Goal: Task Accomplishment & Management: Use online tool/utility

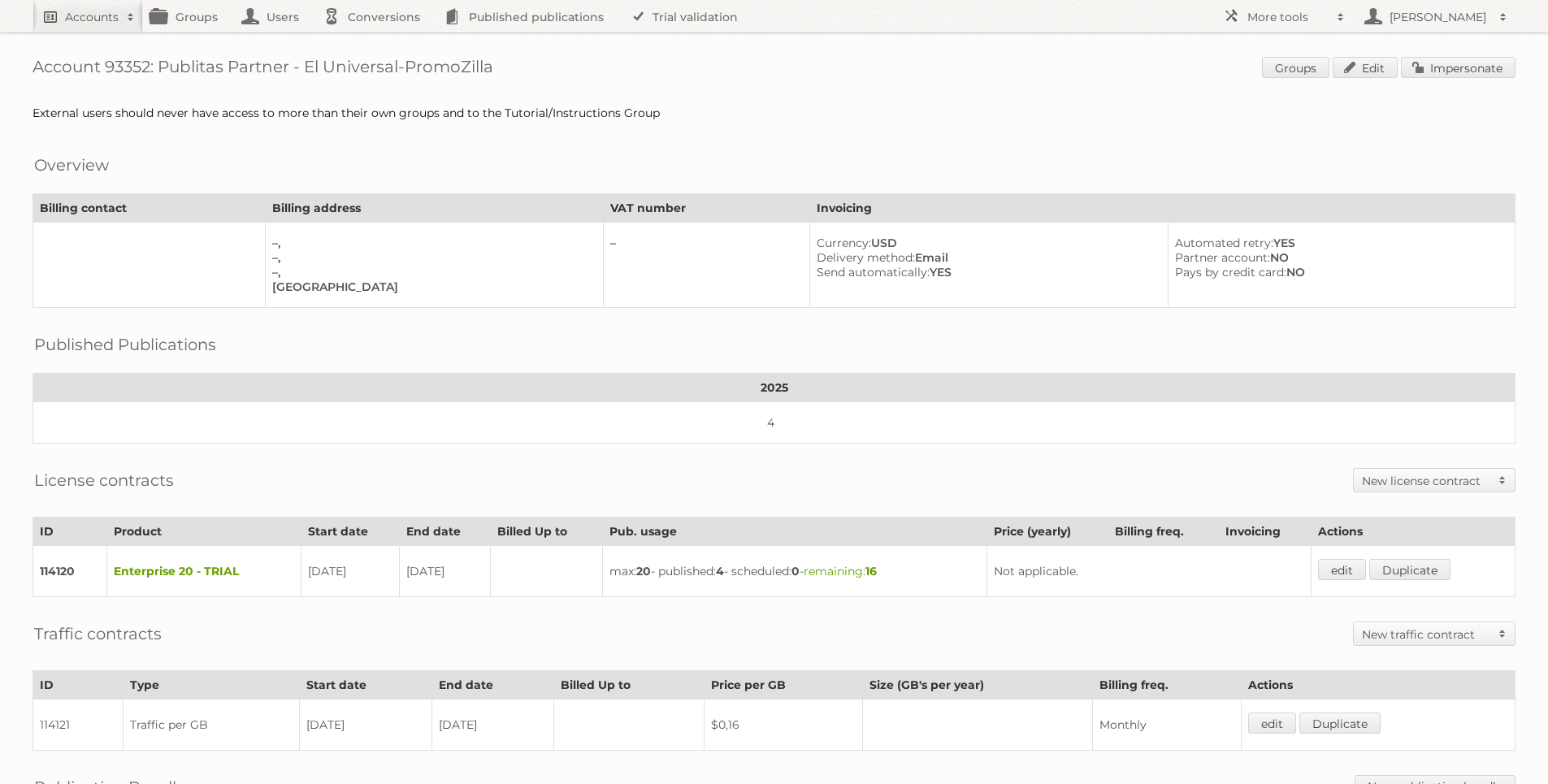
click at [71, 19] on h2 "Accounts" at bounding box center [92, 17] width 54 height 16
click at [142, 61] on input"] "text" at bounding box center [219, 53] width 357 height 24
type input"] "ravensburger"
click at [374, 41] on input "Search" at bounding box center [386, 53] width 24 height 24
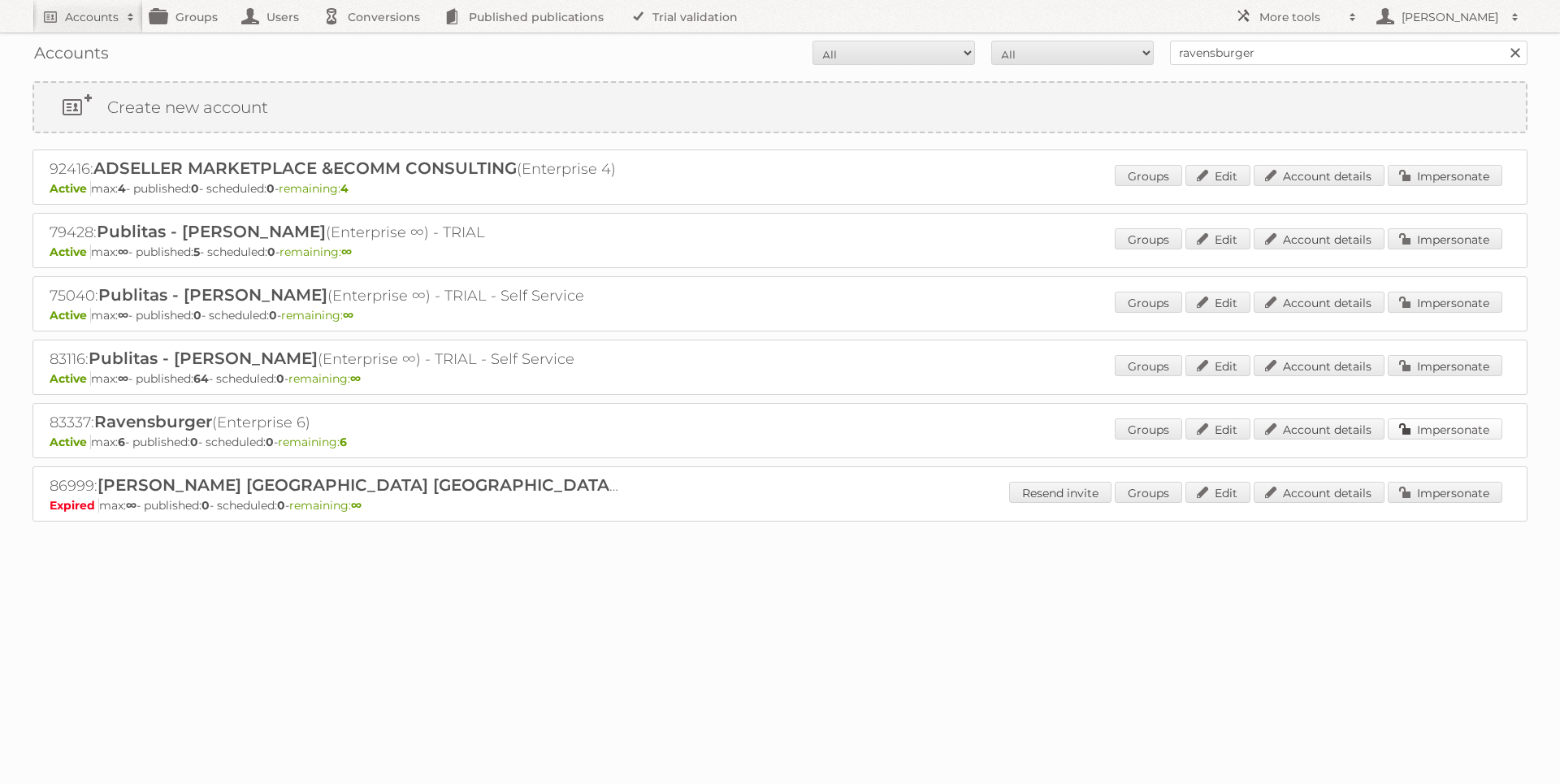
click at [1417, 424] on link "Impersonate" at bounding box center [1444, 428] width 115 height 21
click at [1424, 185] on link "Impersonate" at bounding box center [1444, 175] width 115 height 21
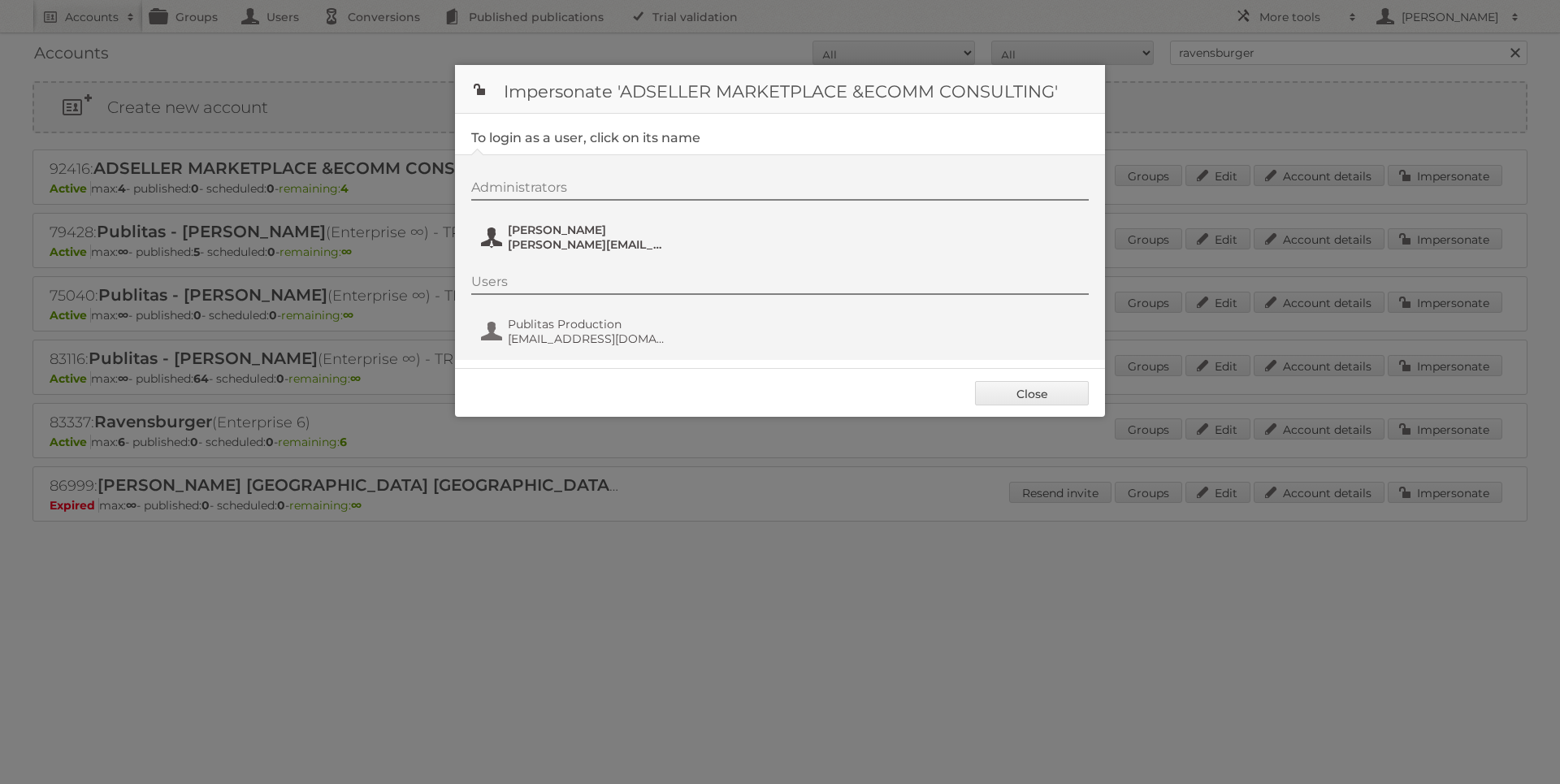
click at [557, 233] on span "[PERSON_NAME]" at bounding box center [587, 230] width 158 height 15
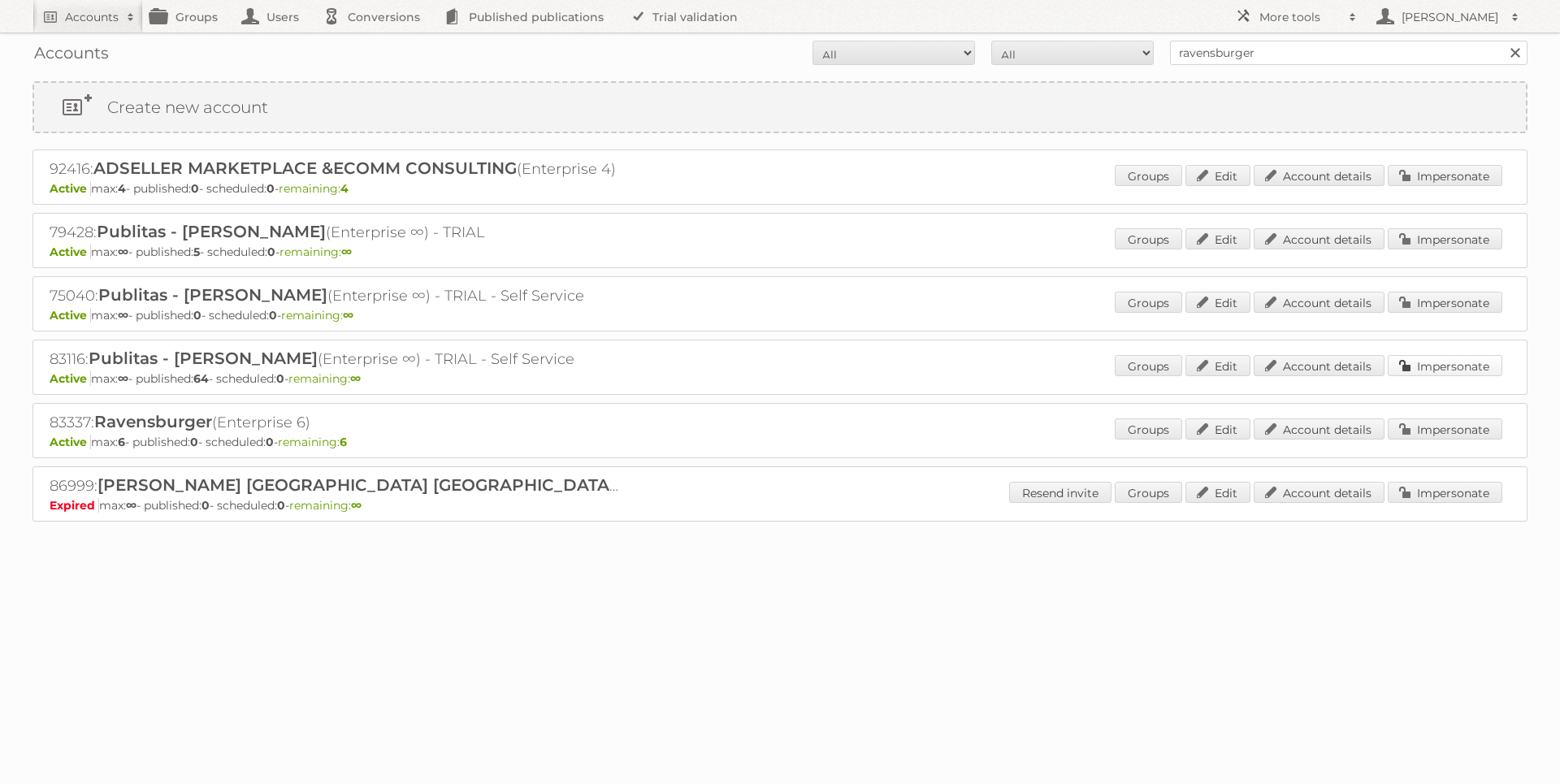
click at [1463, 357] on link "Impersonate" at bounding box center [1444, 365] width 115 height 21
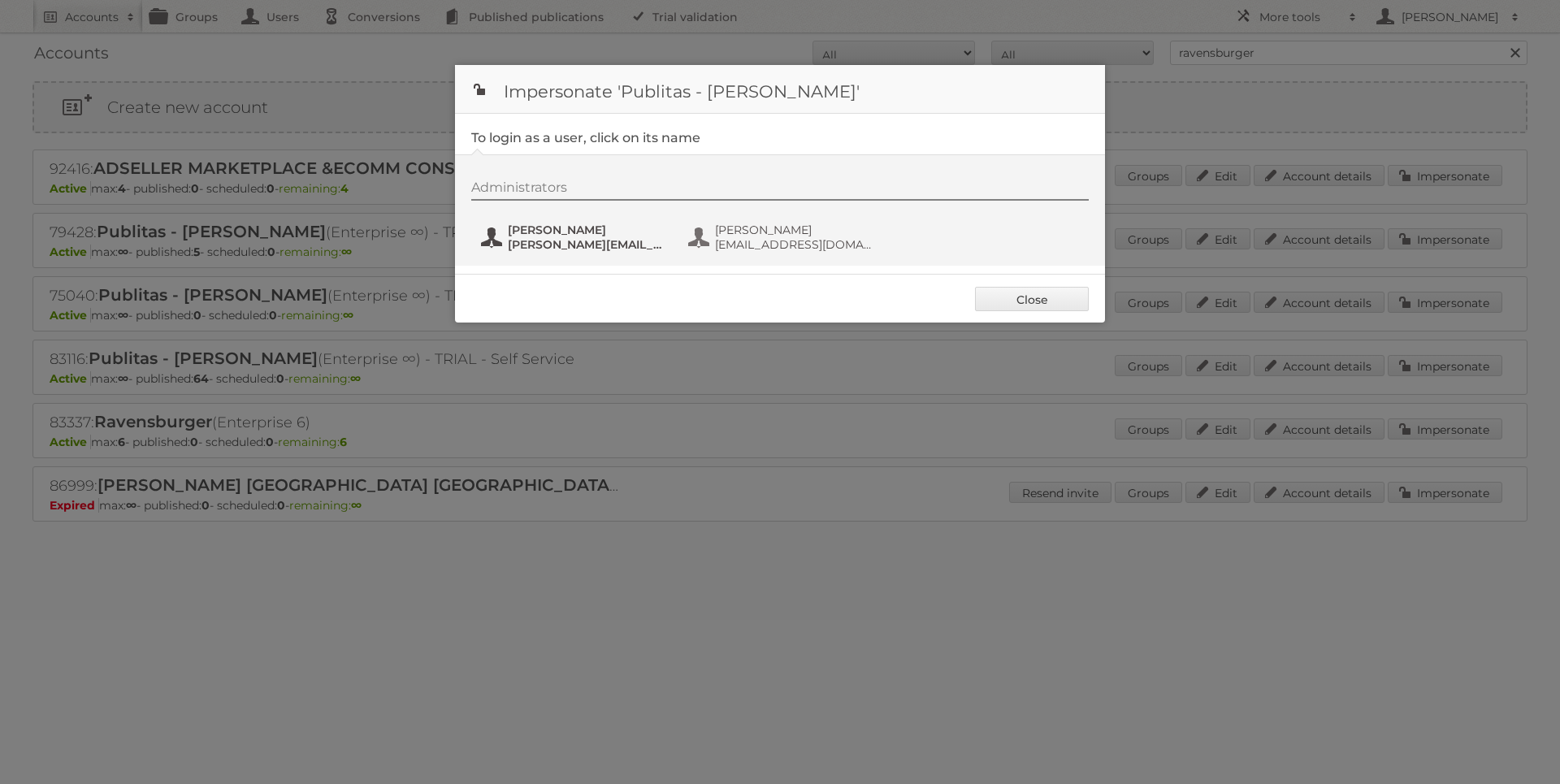
click at [578, 240] on span "[PERSON_NAME][EMAIL_ADDRESS][DOMAIN_NAME]" at bounding box center [587, 244] width 158 height 15
